Goal: Information Seeking & Learning: Learn about a topic

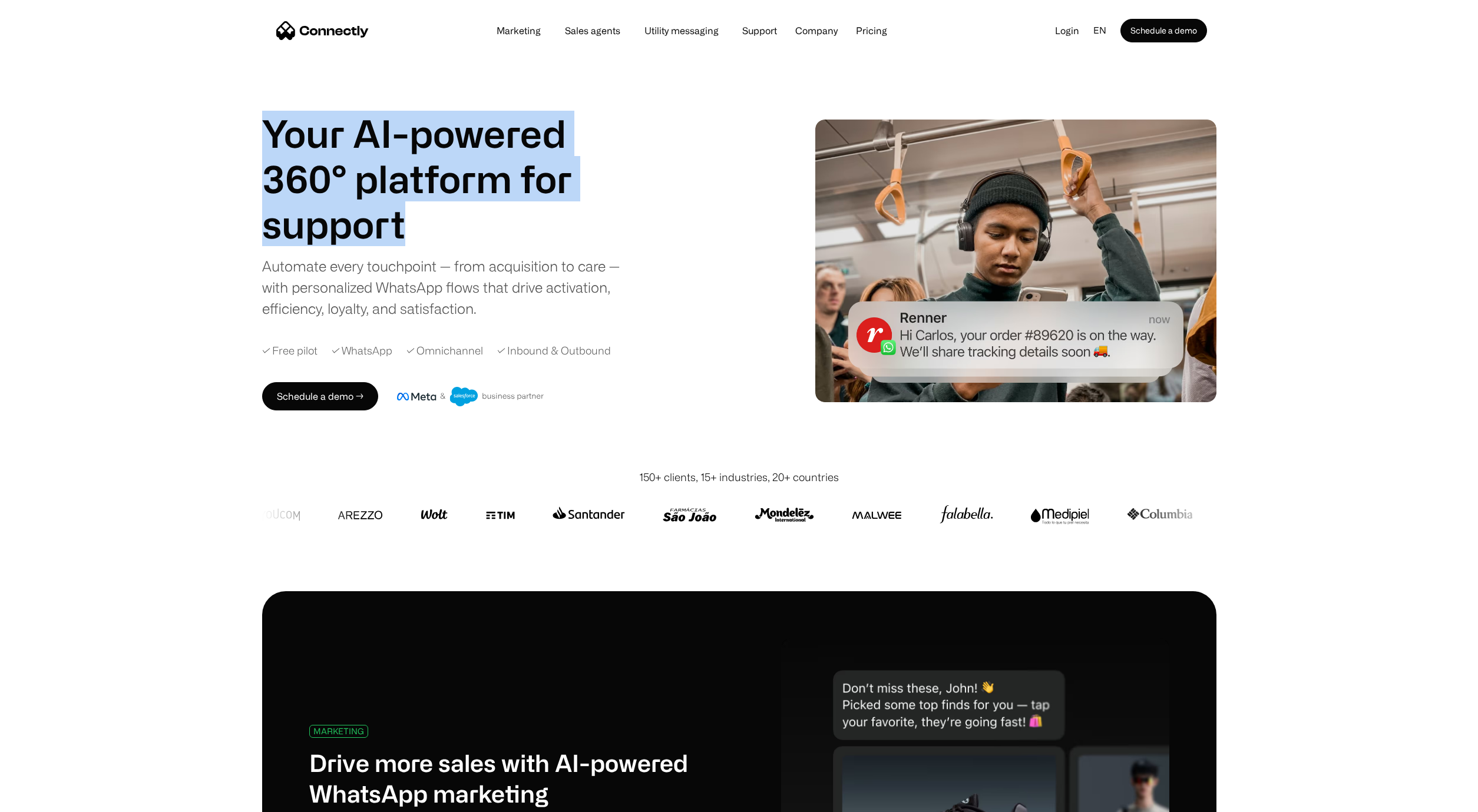
drag, startPoint x: 526, startPoint y: 209, endPoint x: 256, endPoint y: 140, distance: 278.7
click at [256, 140] on div "Your AI-powered 360° platform for sales agents support utility sales agents Sli…" at bounding box center [739, 261] width 1478 height 417
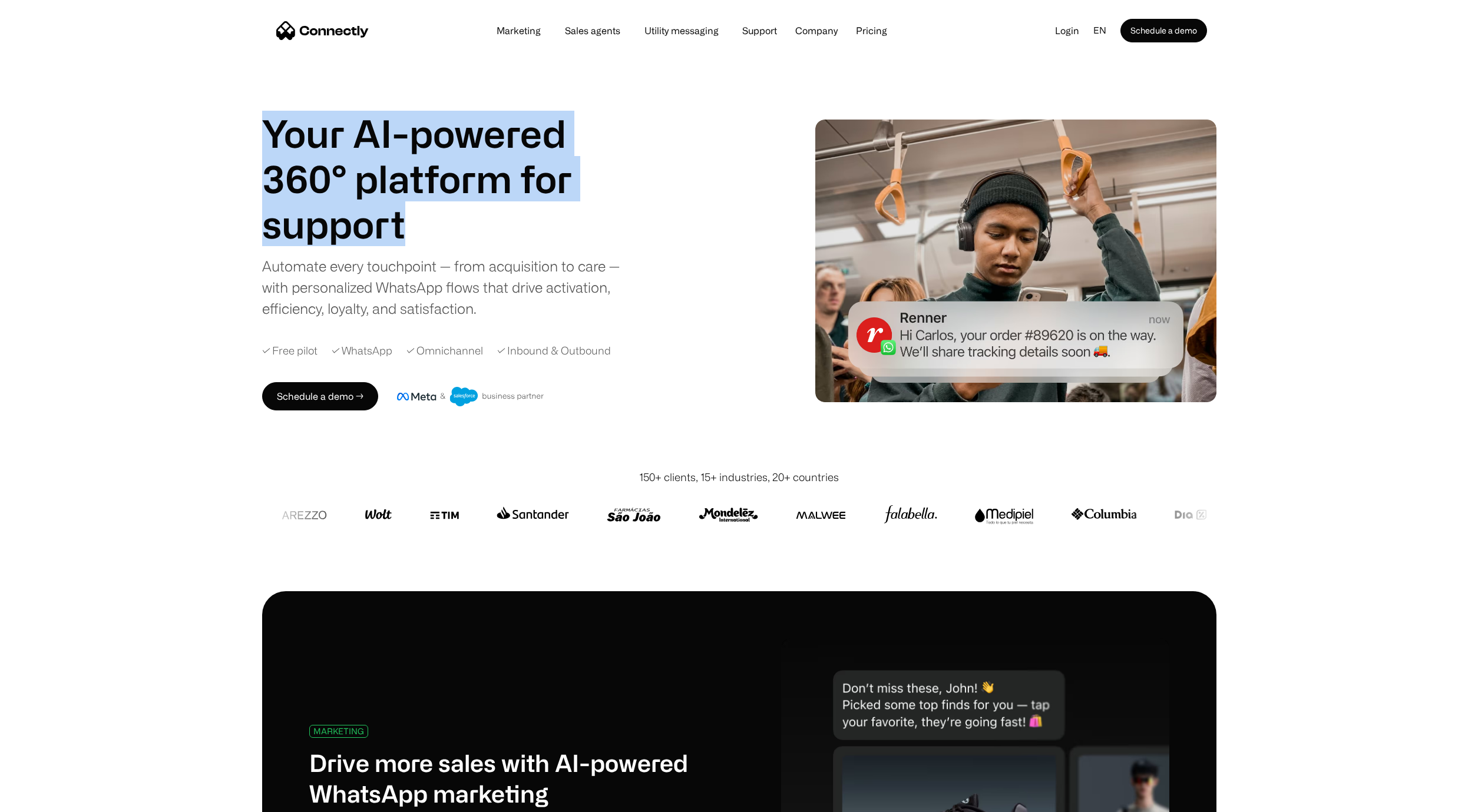
drag, startPoint x: 258, startPoint y: 138, endPoint x: 412, endPoint y: 233, distance: 180.9
click at [412, 233] on div "Your AI-powered 360° platform for sales agents support utility sales agents Sli…" at bounding box center [739, 261] width 1478 height 417
click at [414, 232] on h1 "support" at bounding box center [439, 224] width 354 height 46
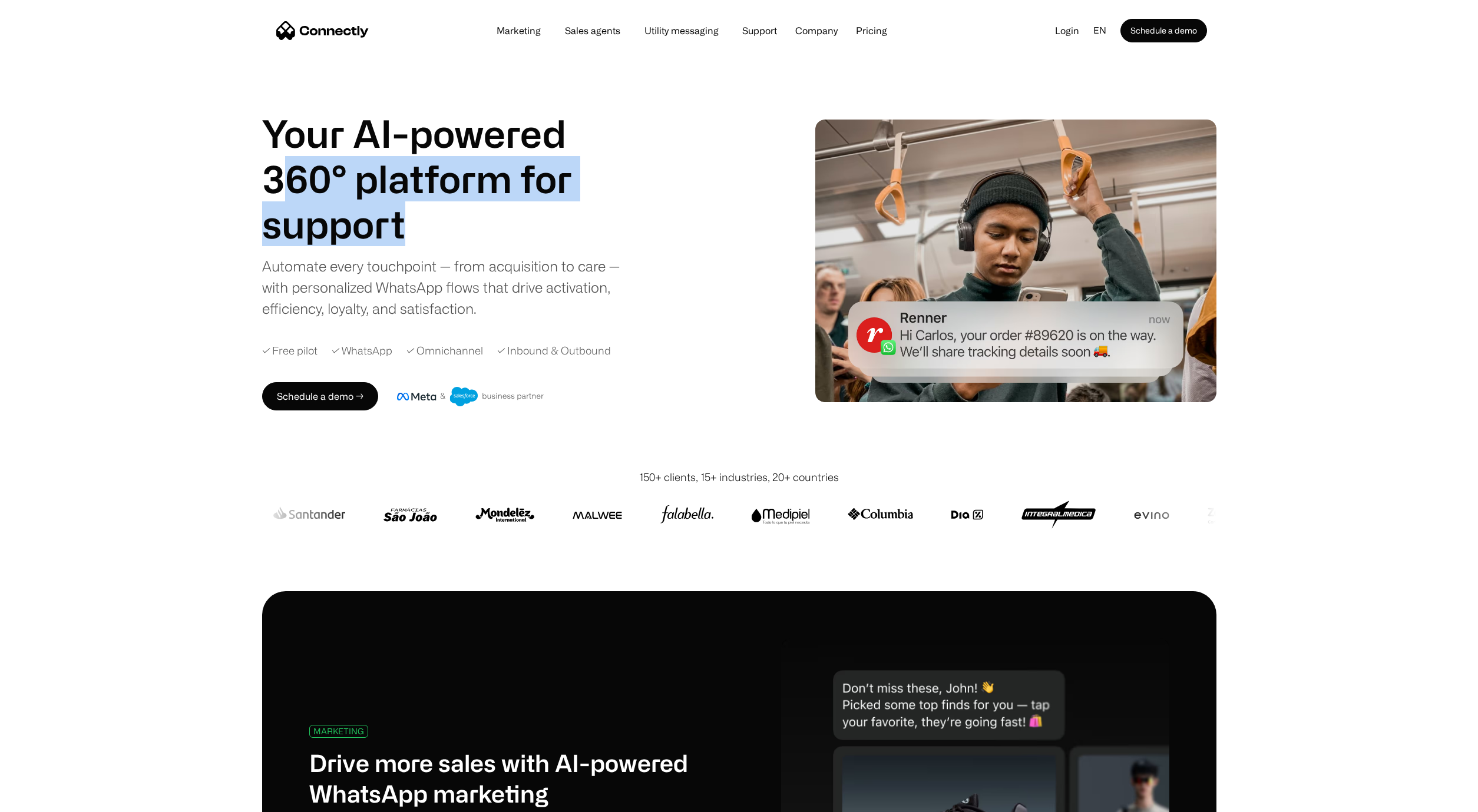
drag, startPoint x: 414, startPoint y: 232, endPoint x: 274, endPoint y: 161, distance: 157.0
click at [274, 161] on div "Your AI-powered 360° platform for sales agents support utility sales agents Sli…" at bounding box center [439, 178] width 354 height 136
click at [274, 161] on h1 "Your AI-powered 360° platform for" at bounding box center [439, 155] width 354 height 91
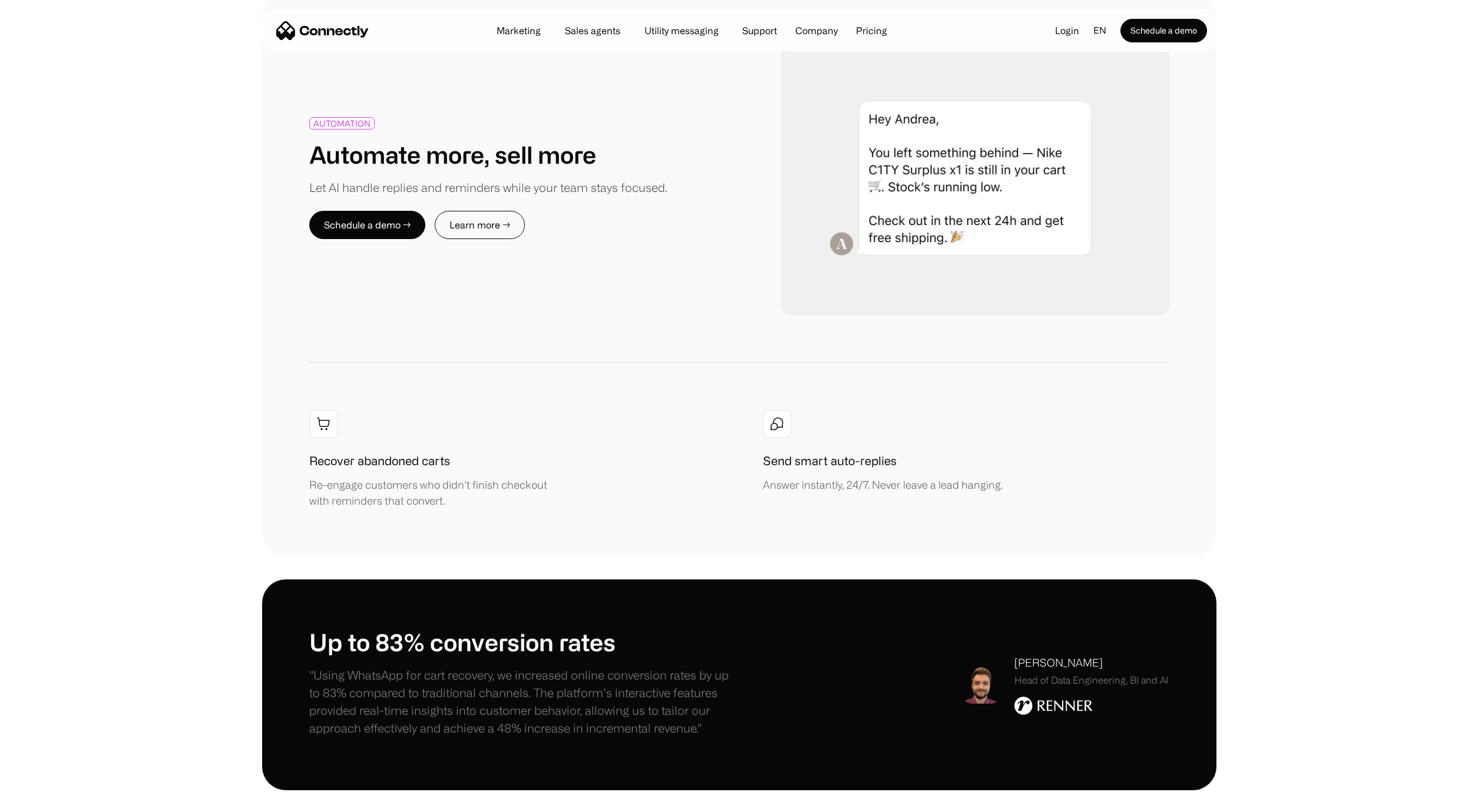
scroll to position [1459, 0]
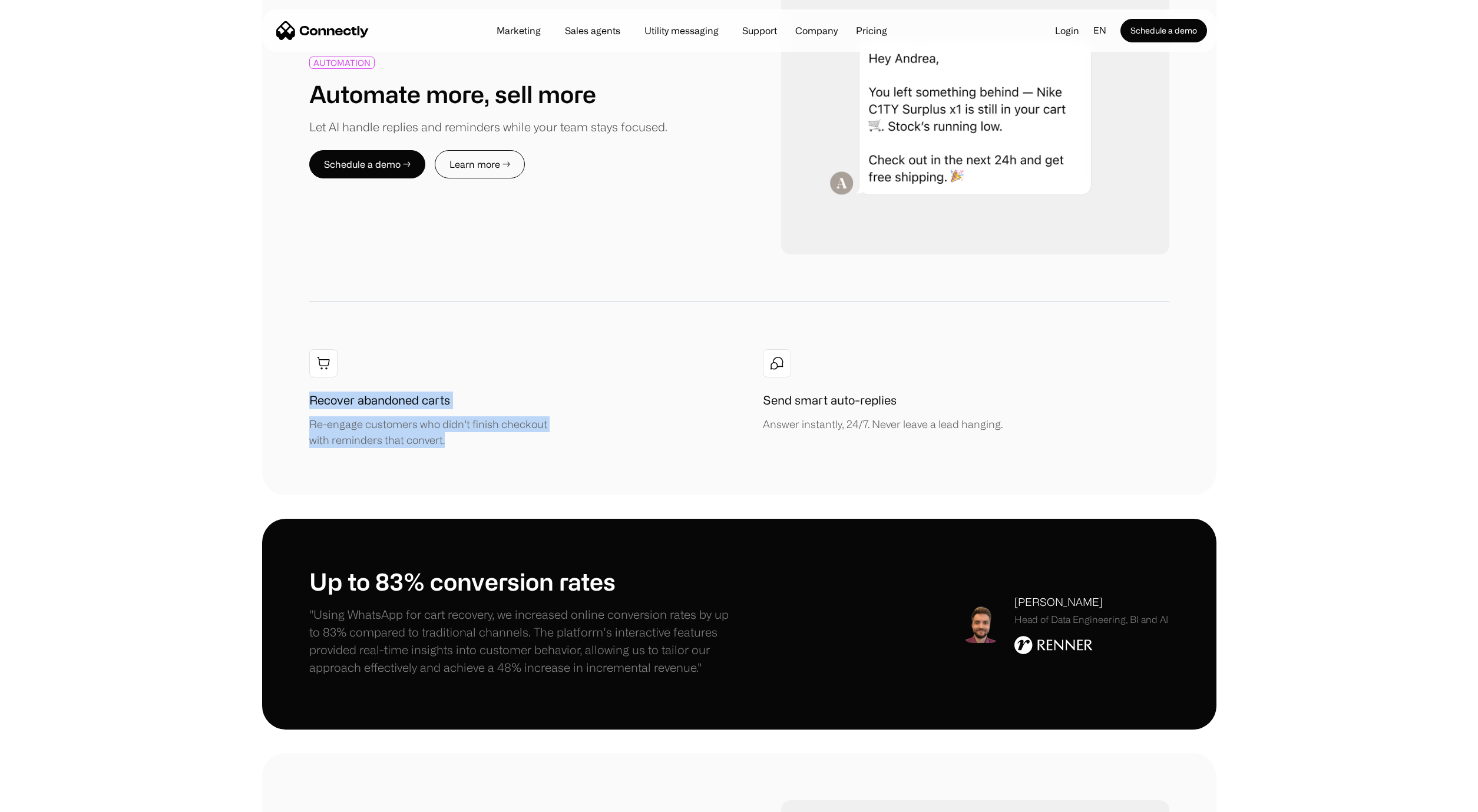
drag, startPoint x: 303, startPoint y: 403, endPoint x: 481, endPoint y: 440, distance: 181.8
click at [481, 440] on div "AUTOMATION Automate more, sell more Let AI handle replies and reminders while y…" at bounding box center [739, 215] width 955 height 562
click at [481, 440] on div "Re-engage customers who didn’t finish checkout with reminders that convert." at bounding box center [436, 433] width 253 height 32
drag, startPoint x: 331, startPoint y: 421, endPoint x: 277, endPoint y: 397, distance: 59.1
click at [277, 398] on div "AUTOMATION Automate more, sell more Let AI handle replies and reminders while y…" at bounding box center [739, 215] width 955 height 562
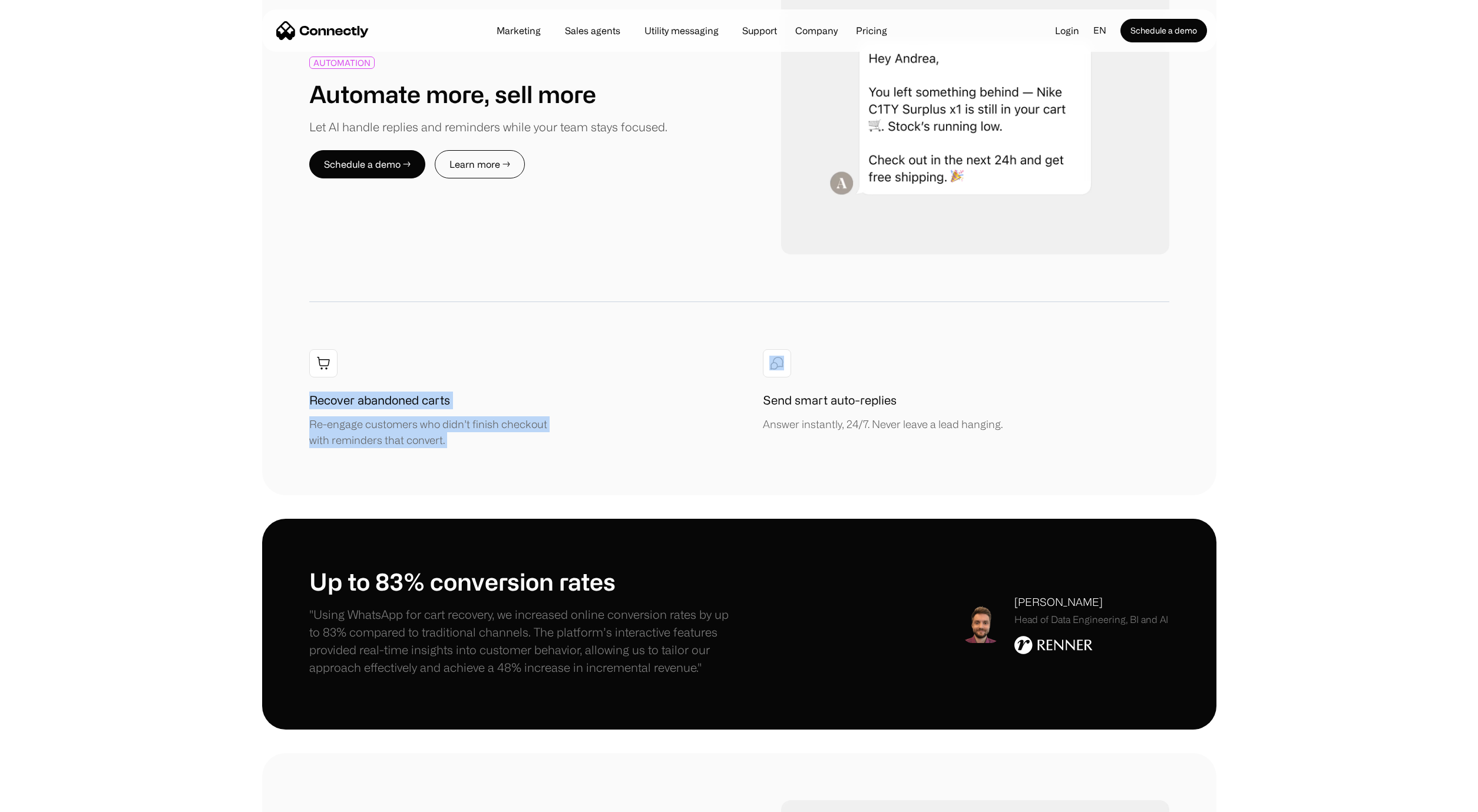
click at [277, 397] on div "AUTOMATION Automate more, sell more Let AI handle replies and reminders while y…" at bounding box center [739, 215] width 955 height 562
drag, startPoint x: 302, startPoint y: 398, endPoint x: 464, endPoint y: 433, distance: 165.7
click at [464, 433] on div "AUTOMATION Automate more, sell more Let AI handle replies and reminders while y…" at bounding box center [739, 215] width 955 height 562
click at [464, 433] on div "Re-engage customers who didn’t finish checkout with reminders that convert." at bounding box center [436, 433] width 253 height 32
drag, startPoint x: 683, startPoint y: 411, endPoint x: 961, endPoint y: 417, distance: 278.1
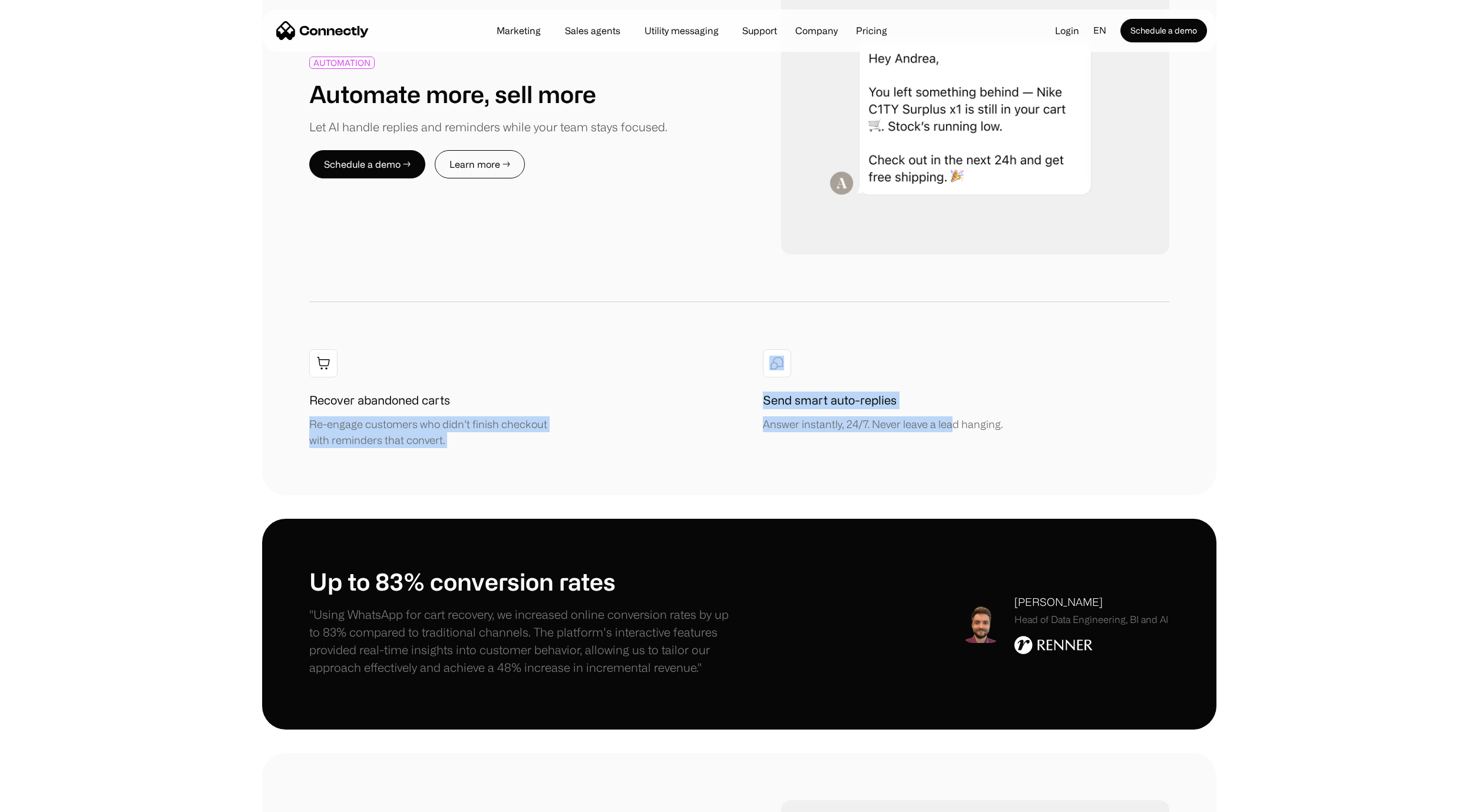
click at [950, 417] on div "Recover abandoned carts Re-engage customers who didn’t finish checkout with rem…" at bounding box center [739, 399] width 860 height 99
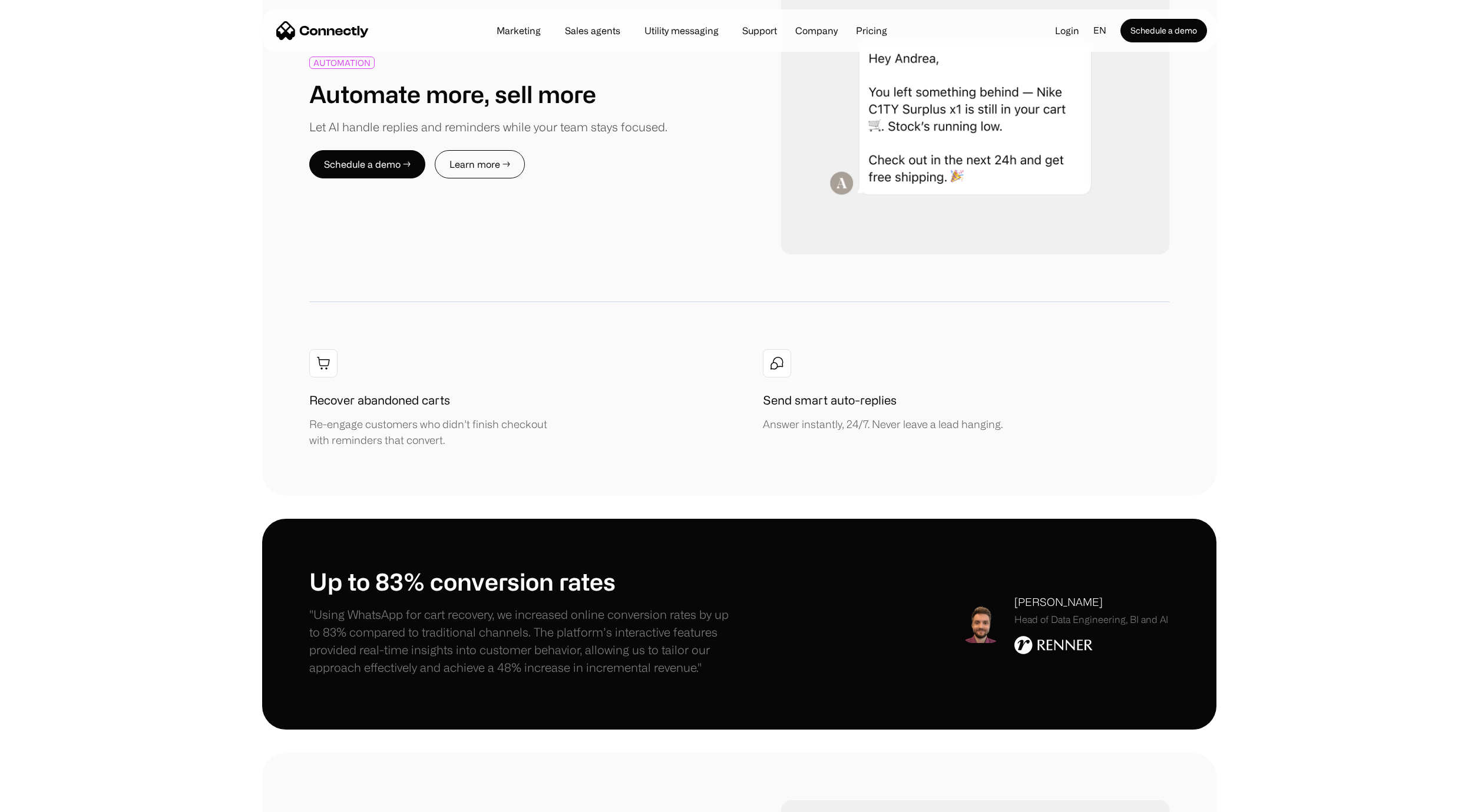
click at [961, 417] on div "Answer instantly, 24/7. Never leave a lead hanging." at bounding box center [882, 424] width 240 height 16
drag, startPoint x: 1085, startPoint y: 424, endPoint x: 767, endPoint y: 399, distance: 319.0
click at [768, 399] on div "Recover abandoned carts Re-engage customers who didn’t finish checkout with rem…" at bounding box center [739, 399] width 860 height 99
click at [765, 399] on h1 "Send smart auto-replies" at bounding box center [830, 400] width 134 height 18
drag, startPoint x: 757, startPoint y: 398, endPoint x: 1016, endPoint y: 433, distance: 261.4
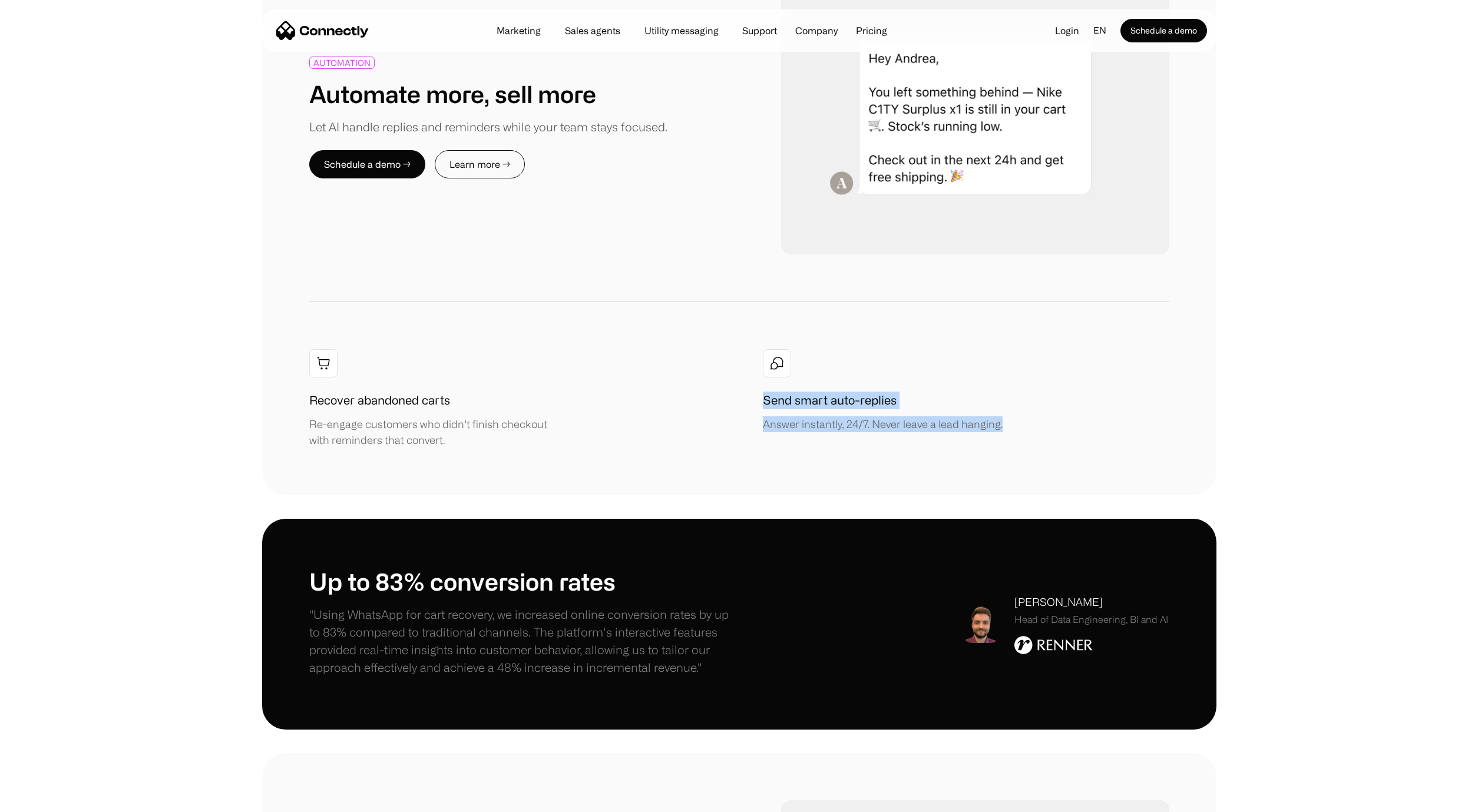
click at [1016, 433] on div "Recover abandoned carts Re-engage customers who didn’t finish checkout with rem…" at bounding box center [739, 399] width 860 height 99
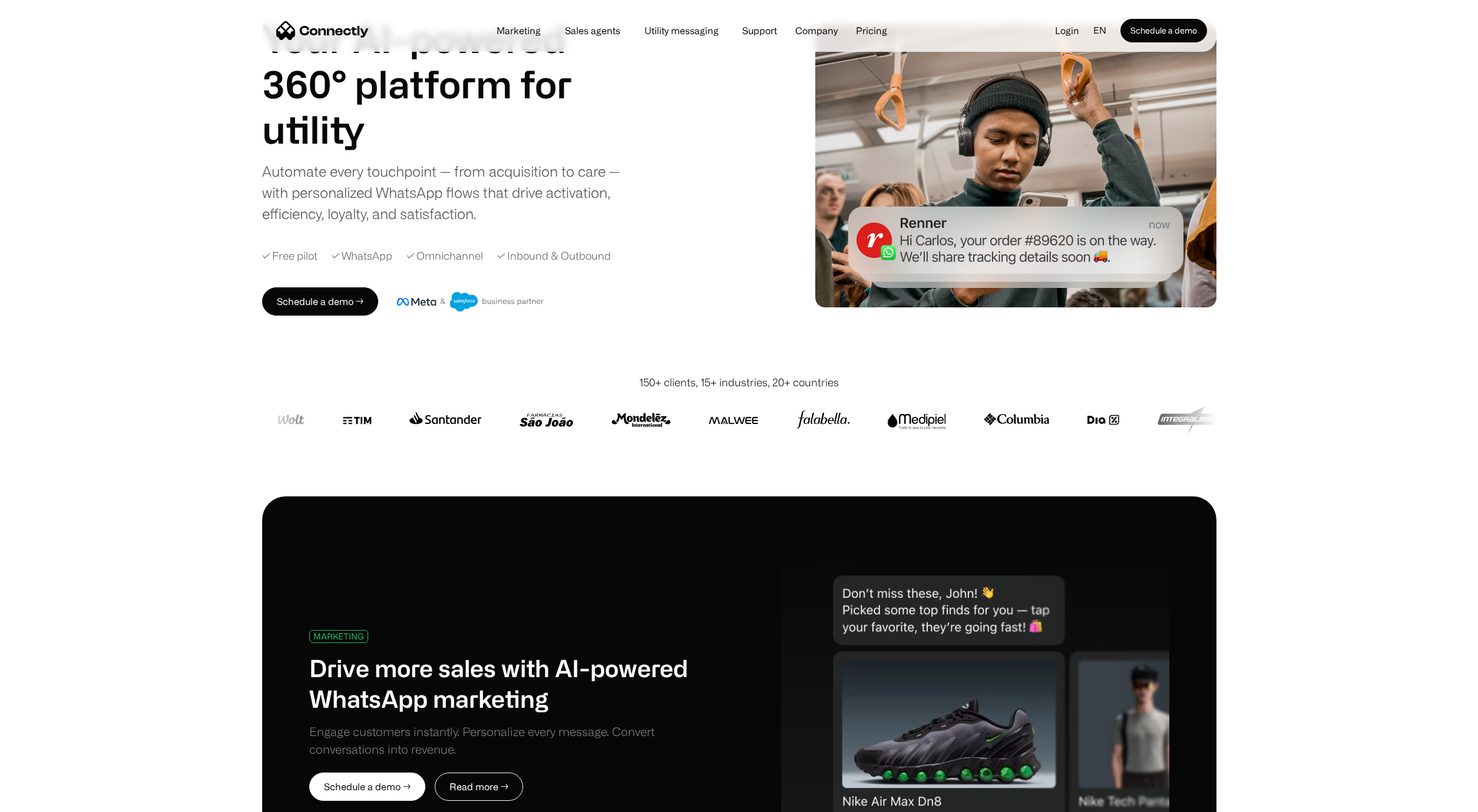
scroll to position [0, 0]
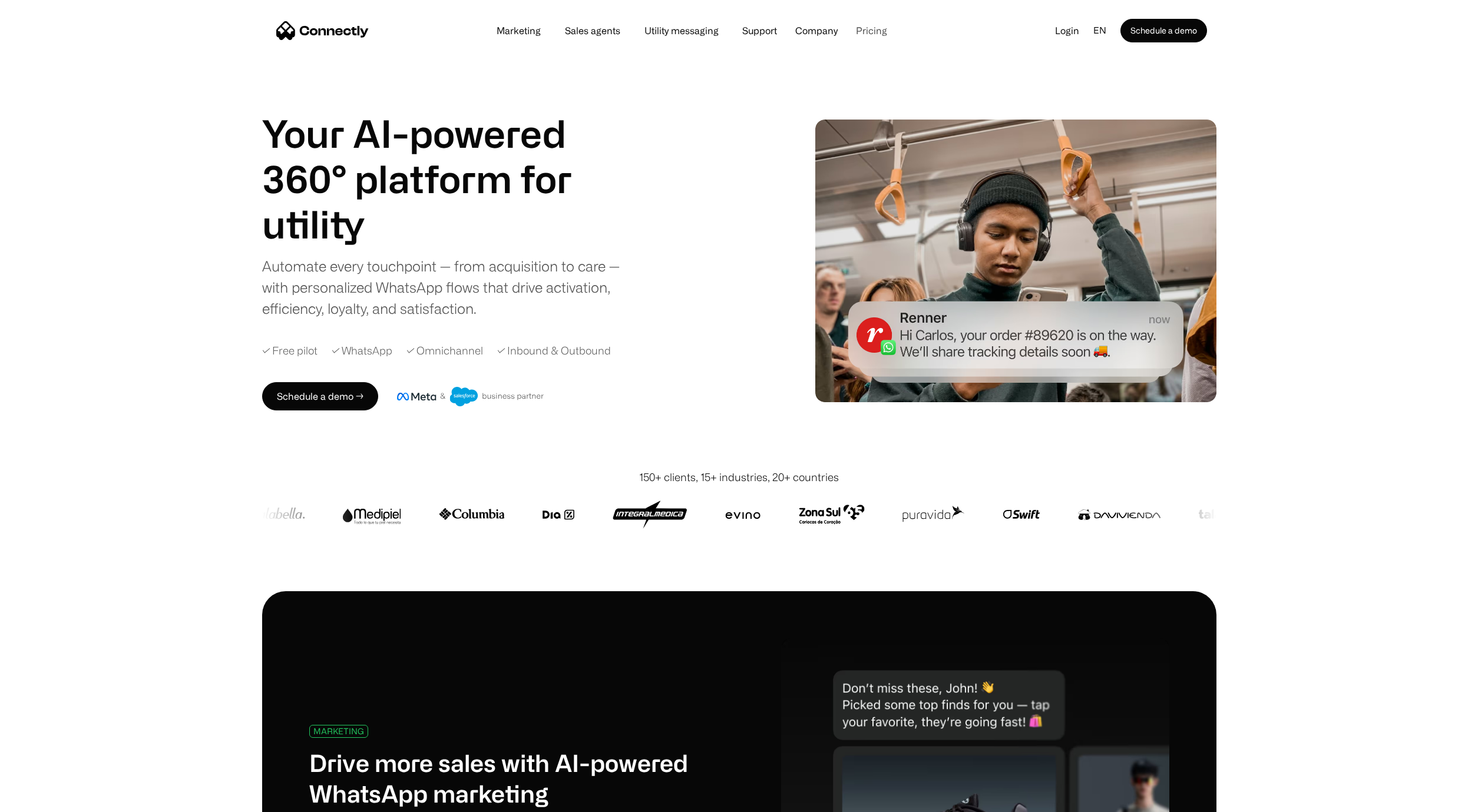
click at [863, 30] on link "Pricing" at bounding box center [872, 30] width 50 height 9
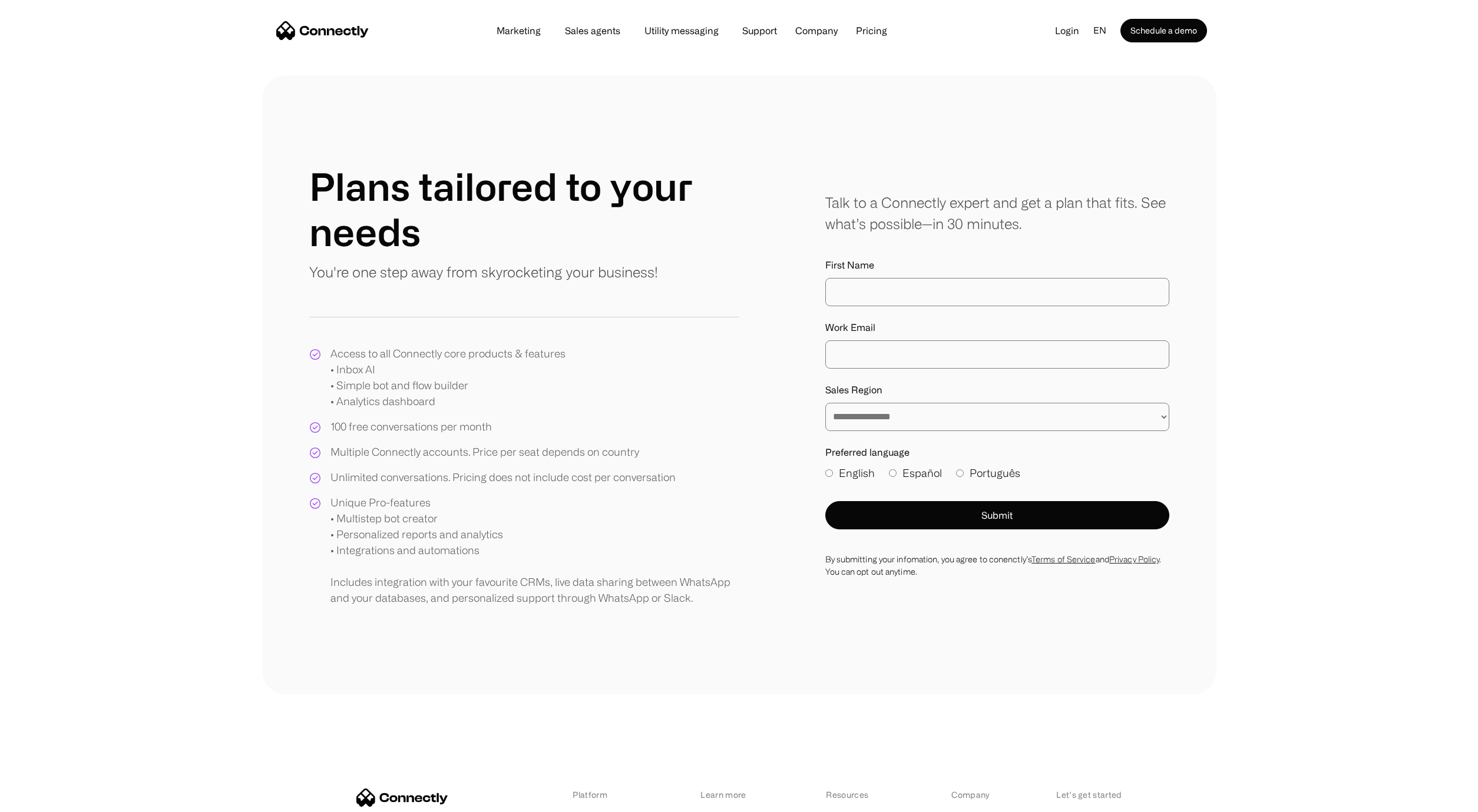
click at [306, 29] on img "home" at bounding box center [322, 30] width 92 height 19
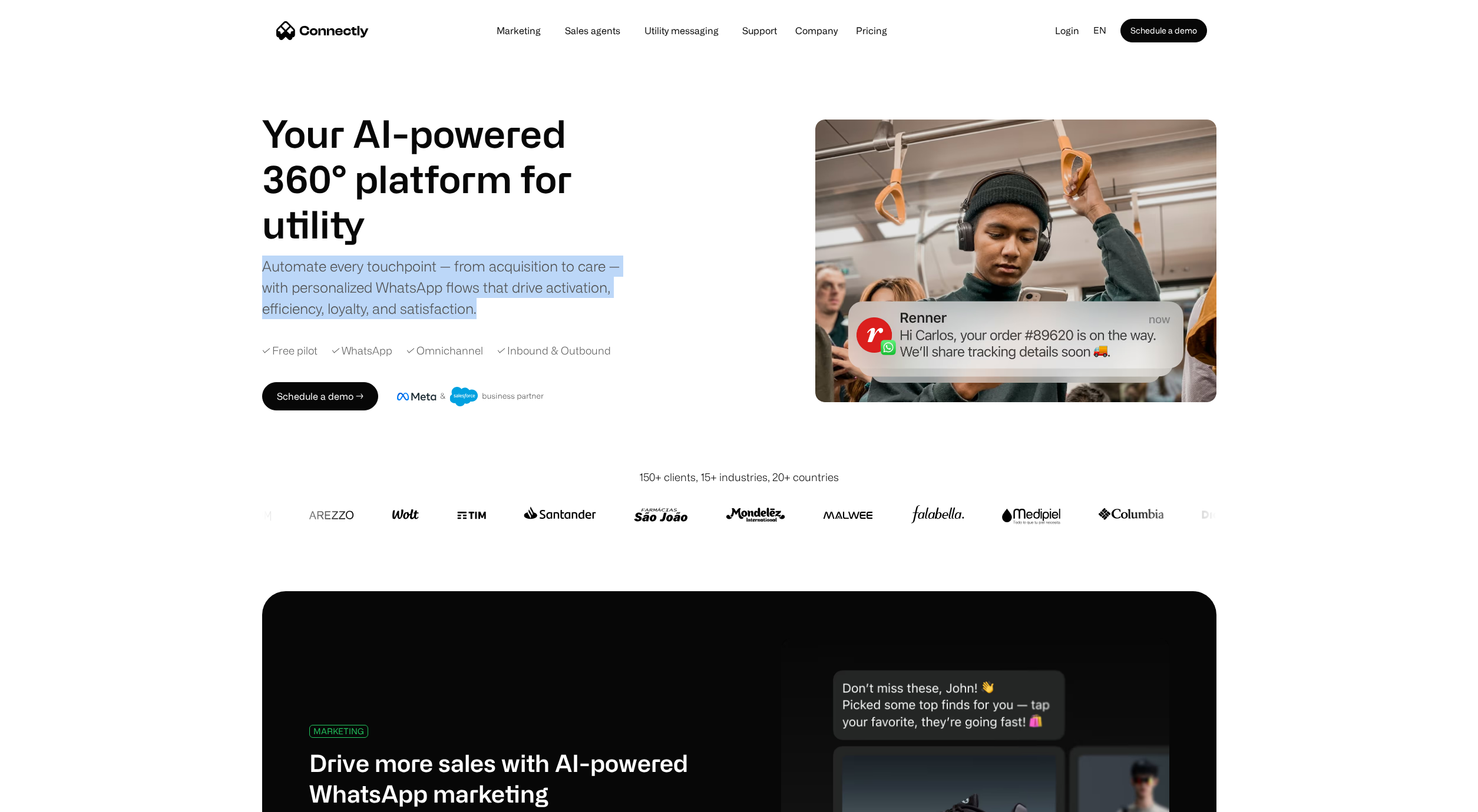
drag, startPoint x: 267, startPoint y: 258, endPoint x: 490, endPoint y: 307, distance: 228.3
click at [490, 307] on div "Your AI-powered 360° platform for sales agents support utility sales agents Sli…" at bounding box center [739, 261] width 1478 height 417
click at [490, 307] on div "Automate every touchpoint — from acquisition to care — with personalized WhatsA…" at bounding box center [447, 288] width 371 height 64
